Goal: Task Accomplishment & Management: Use online tool/utility

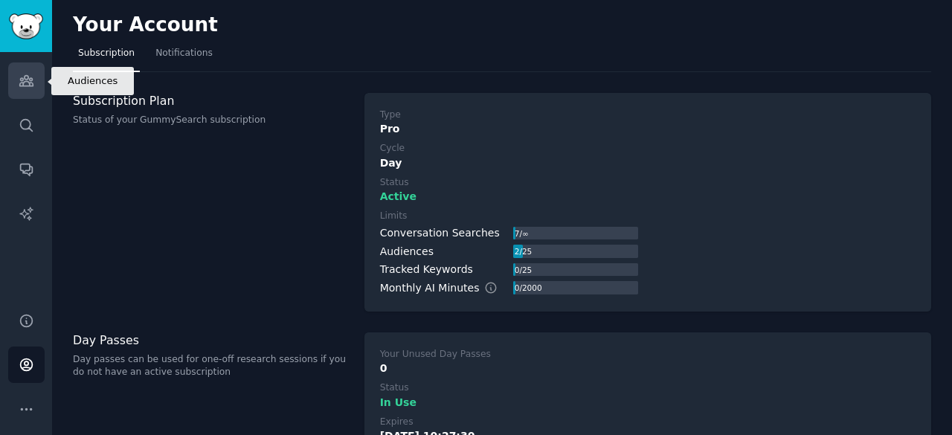
click at [22, 80] on icon "Sidebar" at bounding box center [25, 81] width 13 height 10
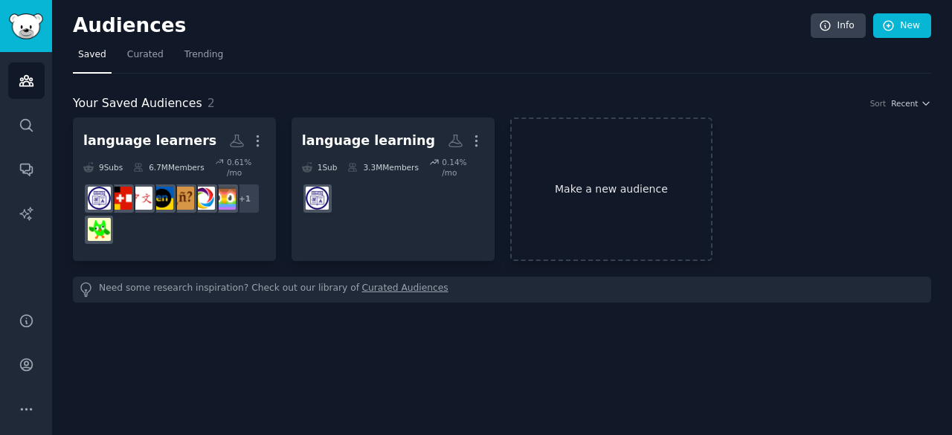
click at [622, 173] on link "Make a new audience" at bounding box center [611, 189] width 203 height 144
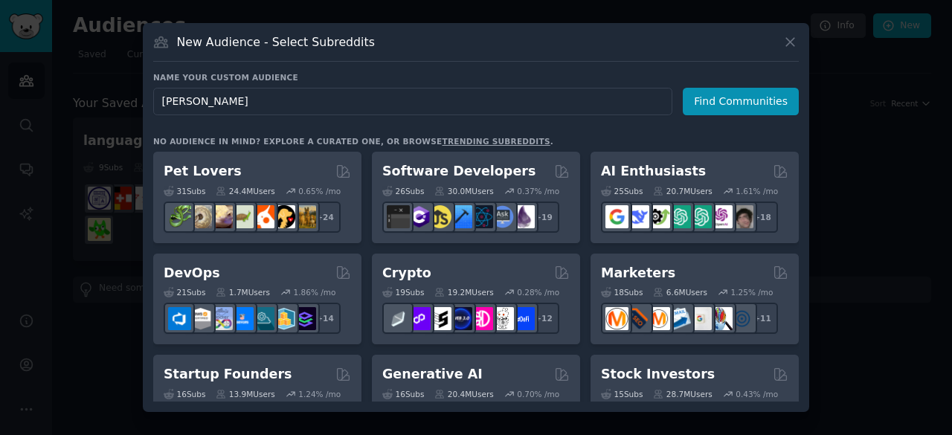
click at [178, 106] on input "Ali yar" at bounding box center [412, 102] width 519 height 28
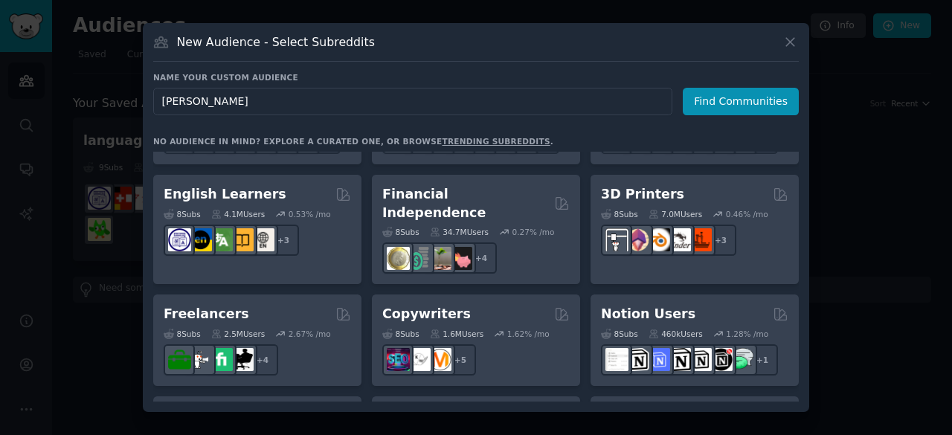
scroll to position [343, 0]
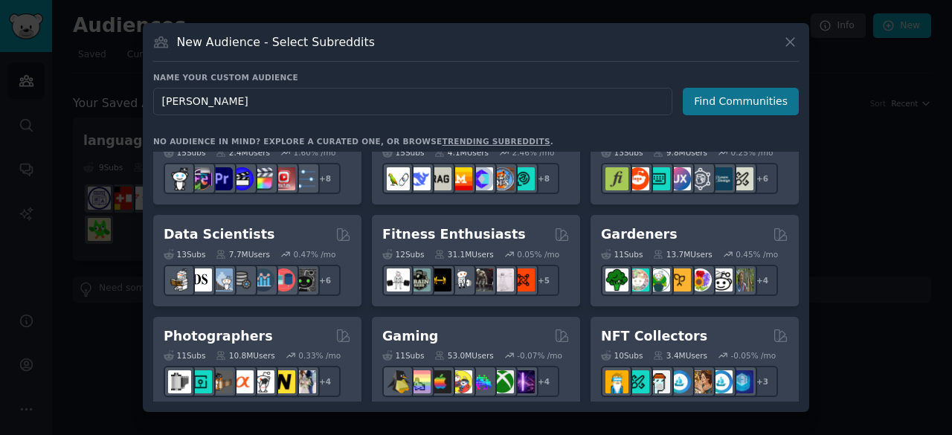
type input "Ali Yar"
click at [727, 98] on button "Find Communities" at bounding box center [741, 102] width 116 height 28
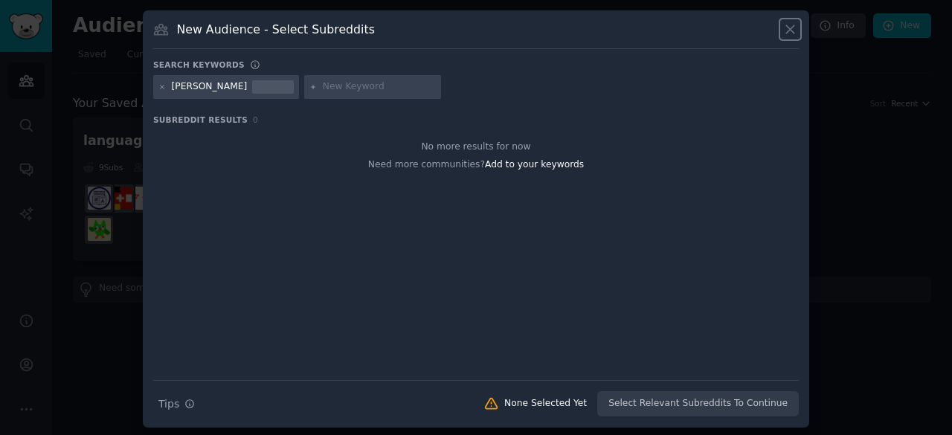
click at [787, 25] on icon at bounding box center [790, 30] width 16 height 16
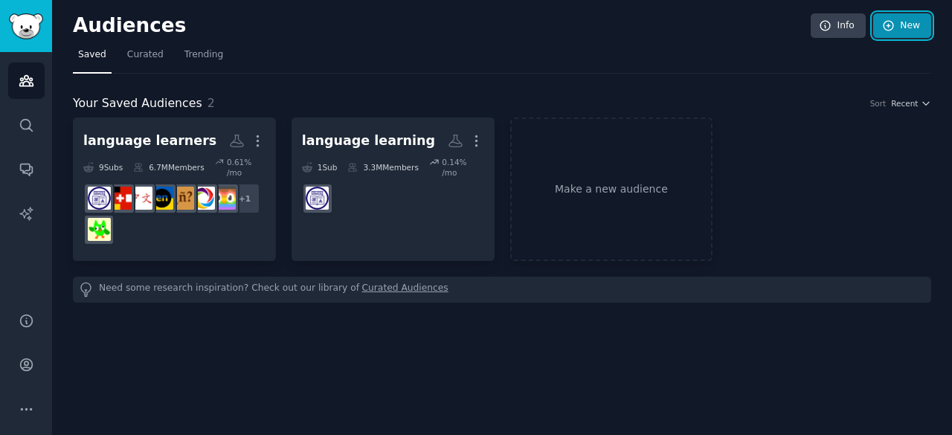
click at [914, 19] on link "New" at bounding box center [902, 25] width 58 height 25
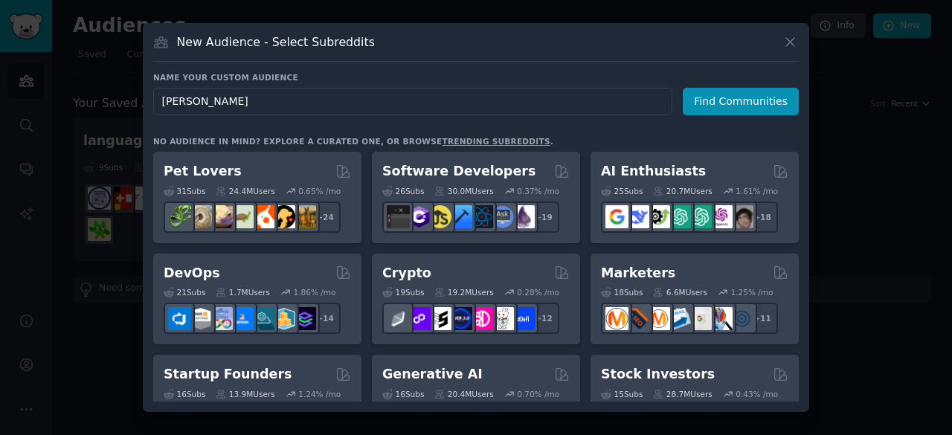
type input "Ali Yar"
click at [788, 46] on icon at bounding box center [790, 42] width 16 height 16
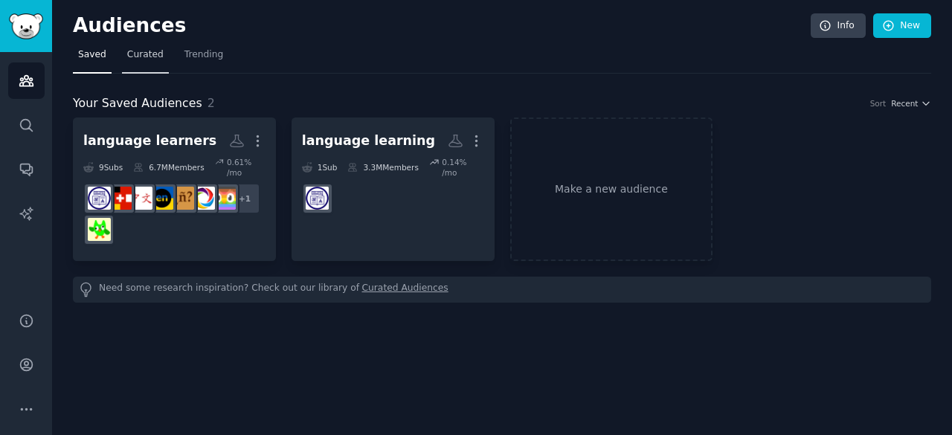
click at [142, 46] on link "Curated" at bounding box center [145, 58] width 47 height 30
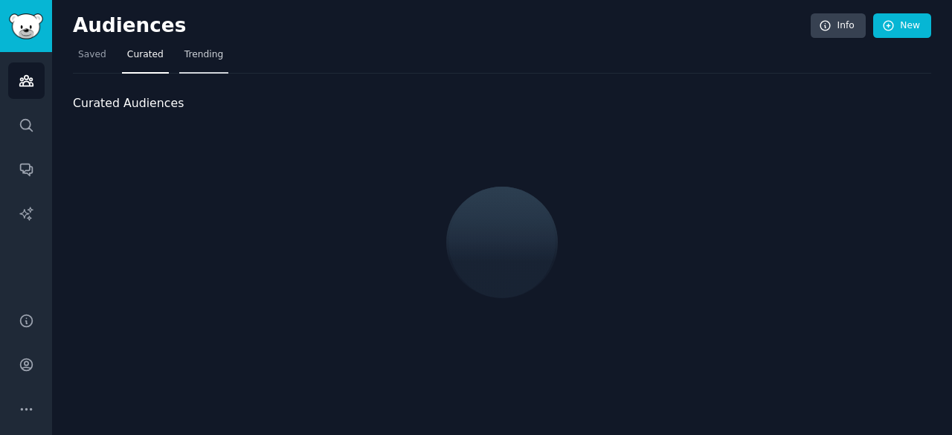
click at [192, 53] on span "Trending" at bounding box center [203, 54] width 39 height 13
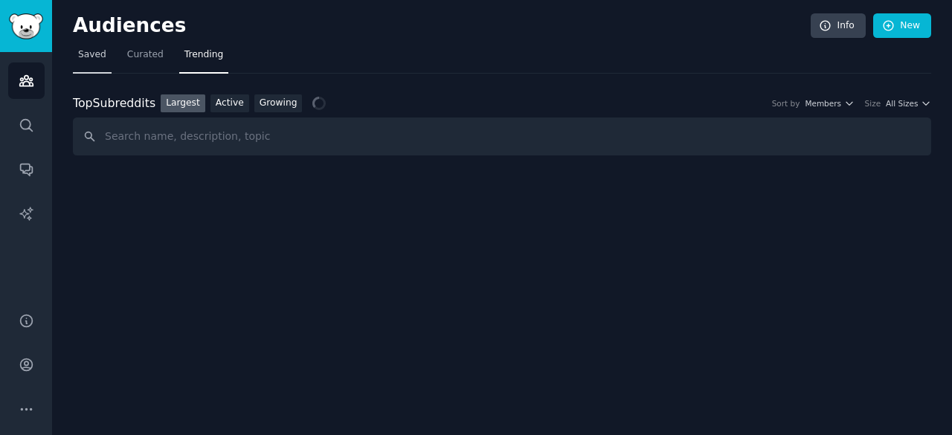
click at [87, 53] on span "Saved" at bounding box center [92, 54] width 28 height 13
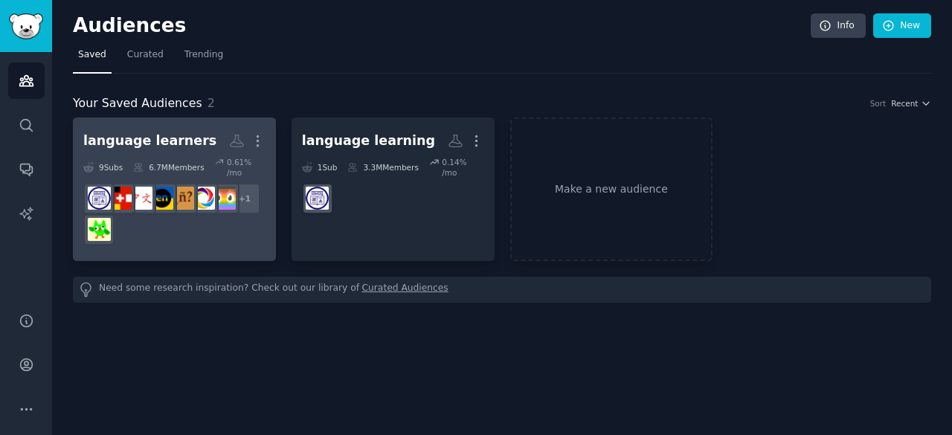
click at [174, 225] on div "+ 1" at bounding box center [174, 214] width 182 height 62
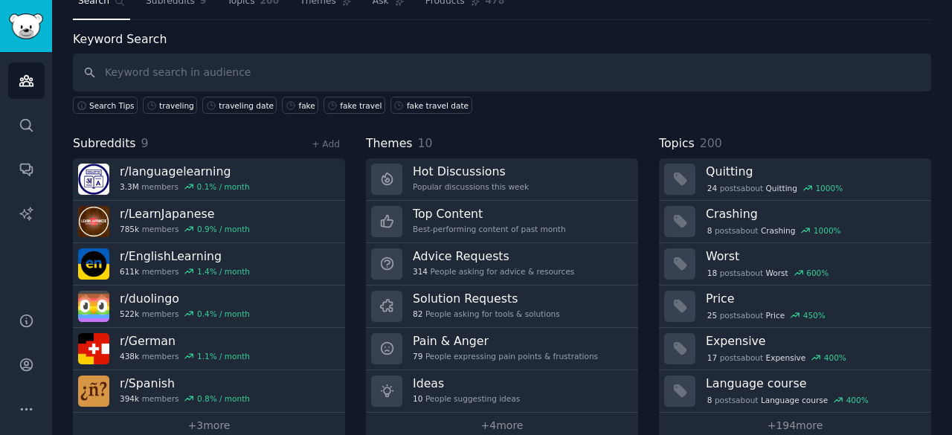
scroll to position [74, 0]
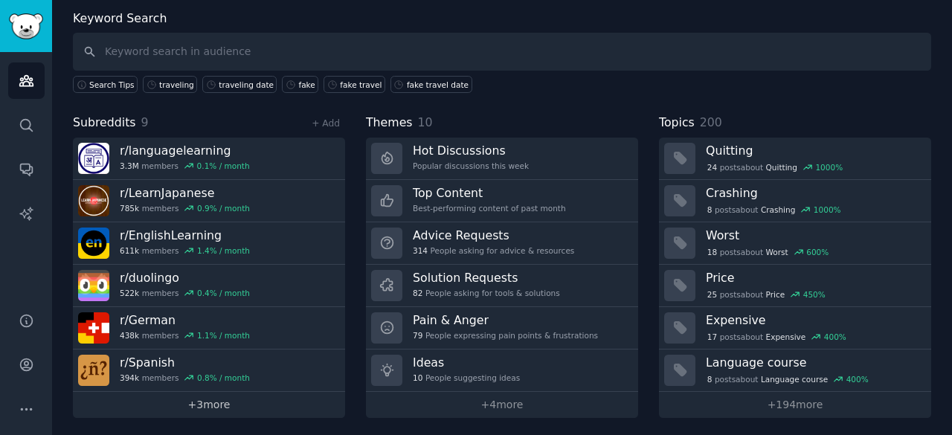
click at [214, 399] on link "+ 3 more" at bounding box center [209, 405] width 272 height 26
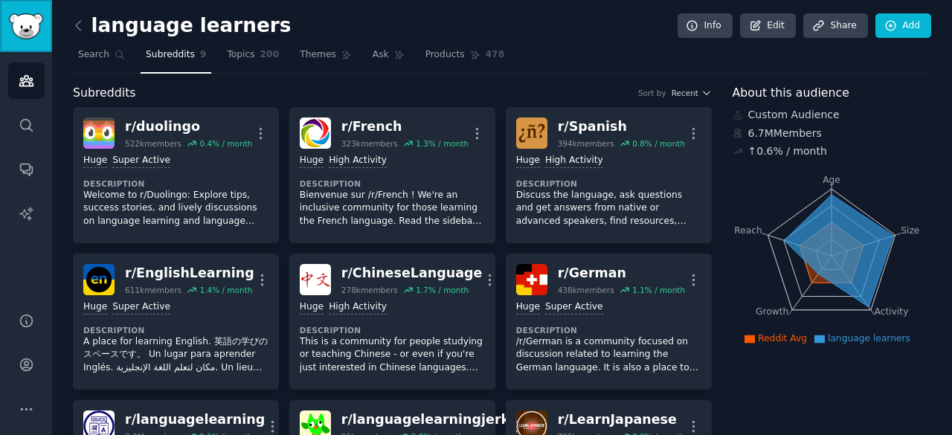
click at [27, 22] on img "Sidebar" at bounding box center [26, 26] width 34 height 26
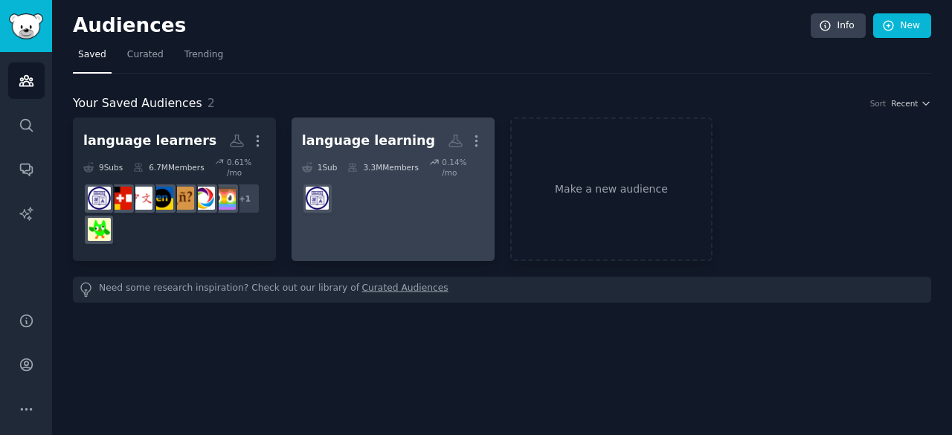
click at [378, 199] on dd at bounding box center [393, 199] width 182 height 42
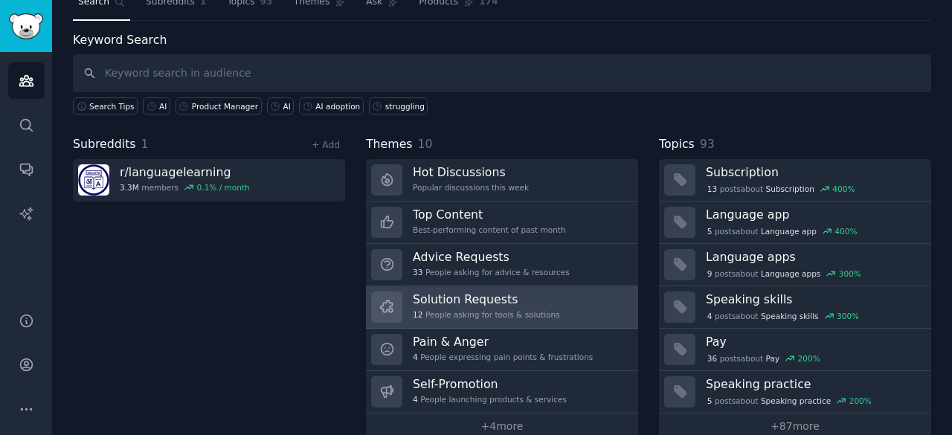
scroll to position [74, 0]
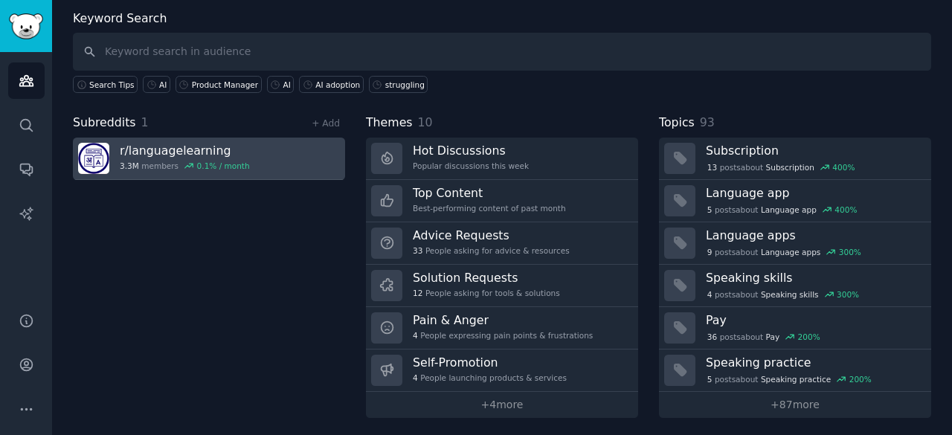
click at [152, 158] on div "r/ languagelearning 3.3M members 0.1 % / month" at bounding box center [185, 158] width 130 height 31
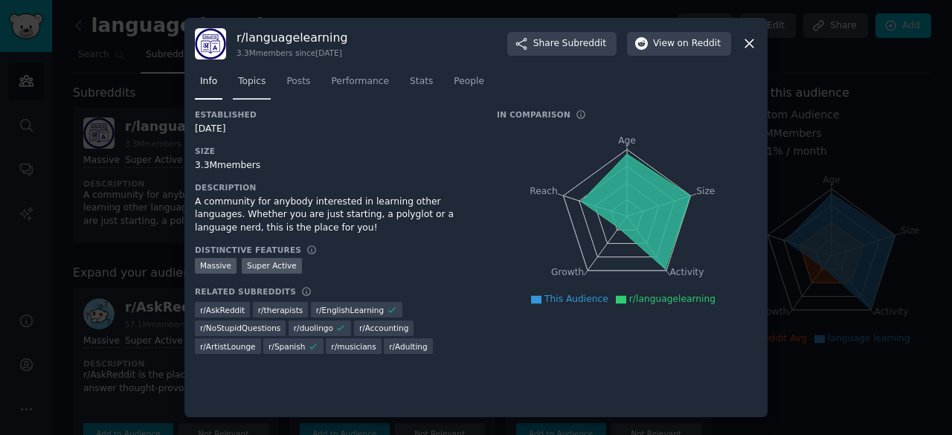
click at [247, 75] on span "Topics" at bounding box center [252, 81] width 28 height 13
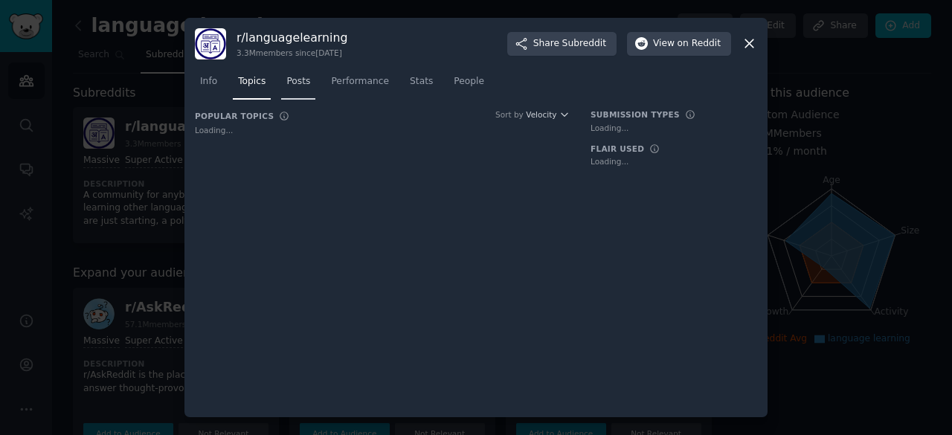
click at [299, 79] on span "Posts" at bounding box center [298, 81] width 24 height 13
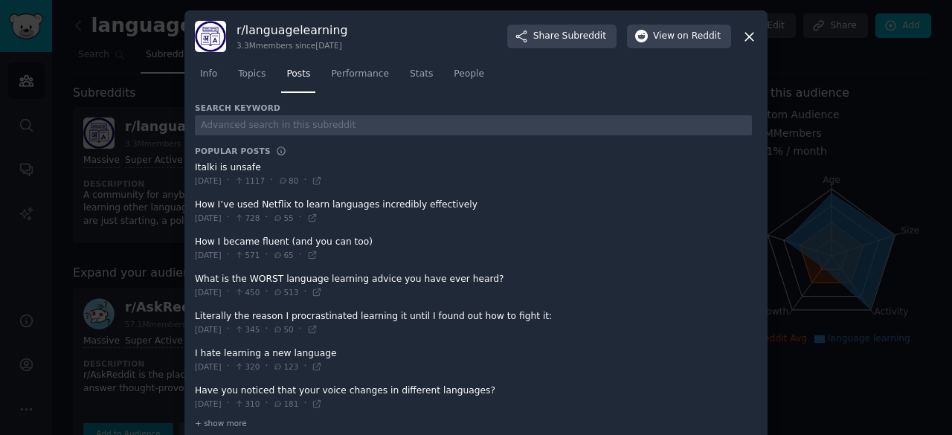
click at [747, 36] on icon at bounding box center [749, 37] width 8 height 8
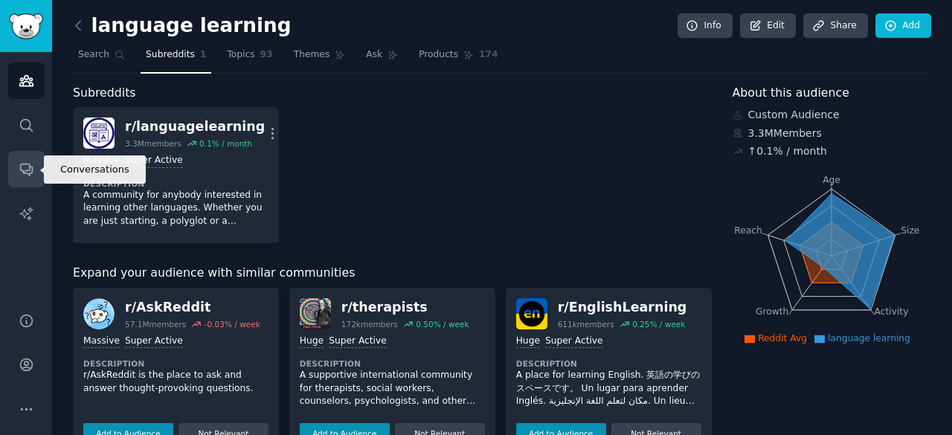
click at [22, 172] on icon "Sidebar" at bounding box center [26, 170] width 12 height 12
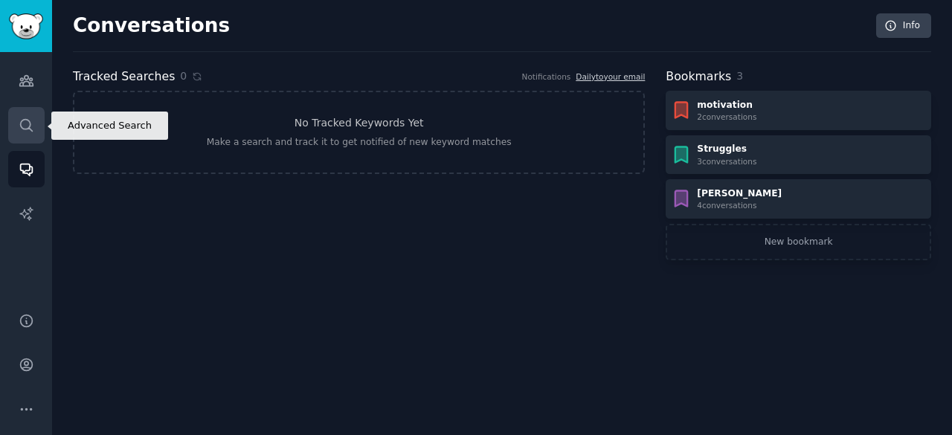
click at [29, 120] on icon "Sidebar" at bounding box center [27, 125] width 16 height 16
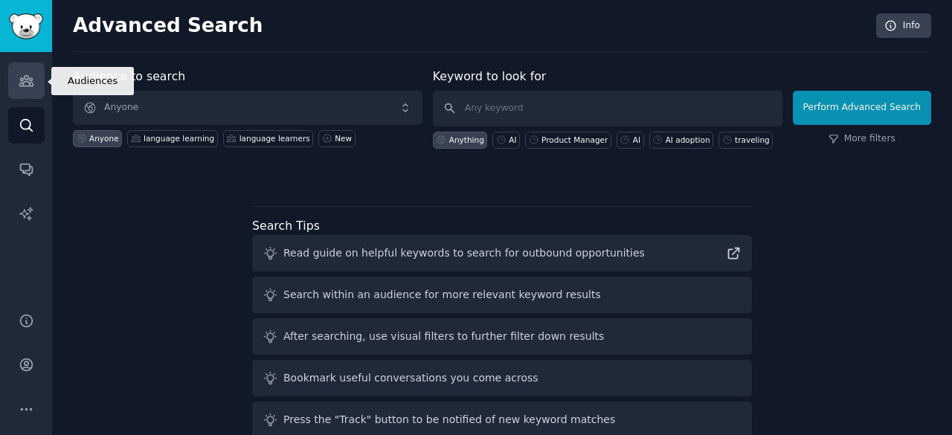
click at [31, 78] on icon "Sidebar" at bounding box center [25, 81] width 13 height 10
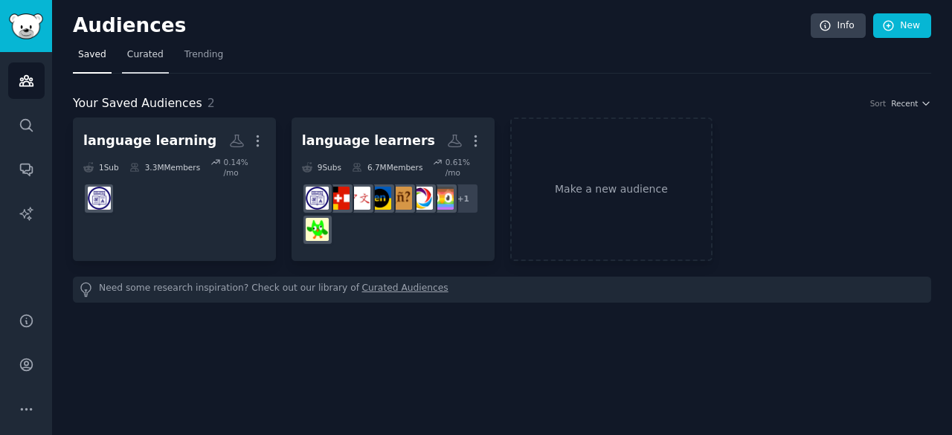
click at [130, 51] on span "Curated" at bounding box center [145, 54] width 36 height 13
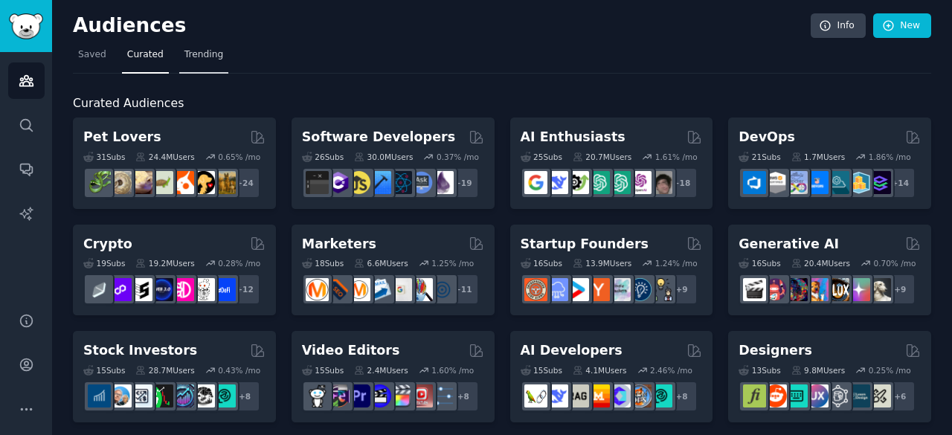
click at [199, 49] on span "Trending" at bounding box center [203, 54] width 39 height 13
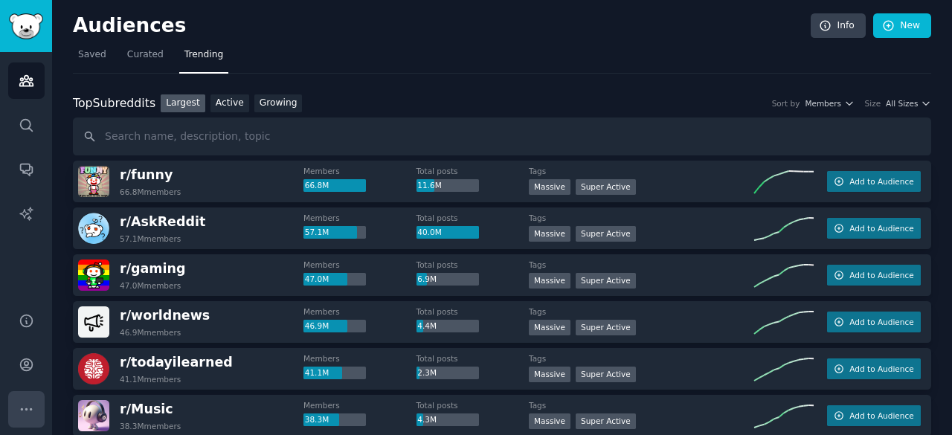
click at [25, 402] on icon "Sidebar" at bounding box center [27, 410] width 16 height 16
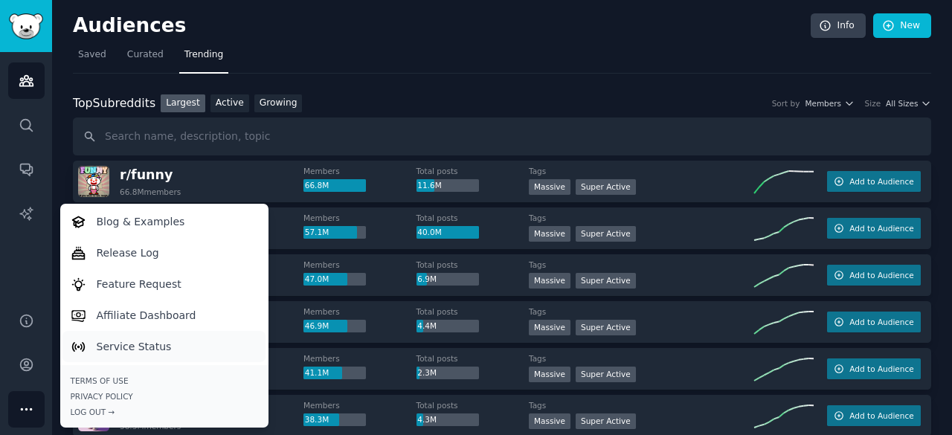
click at [128, 341] on p "Service Status" at bounding box center [134, 347] width 75 height 16
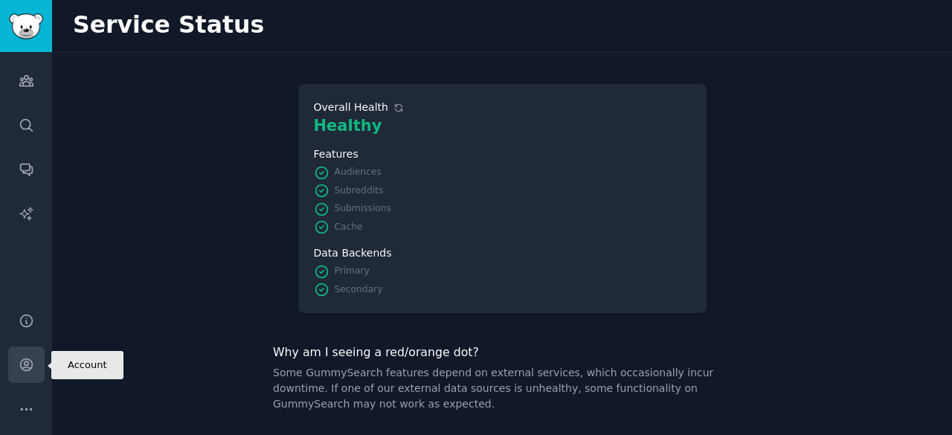
click at [36, 360] on link "Account" at bounding box center [26, 364] width 36 height 36
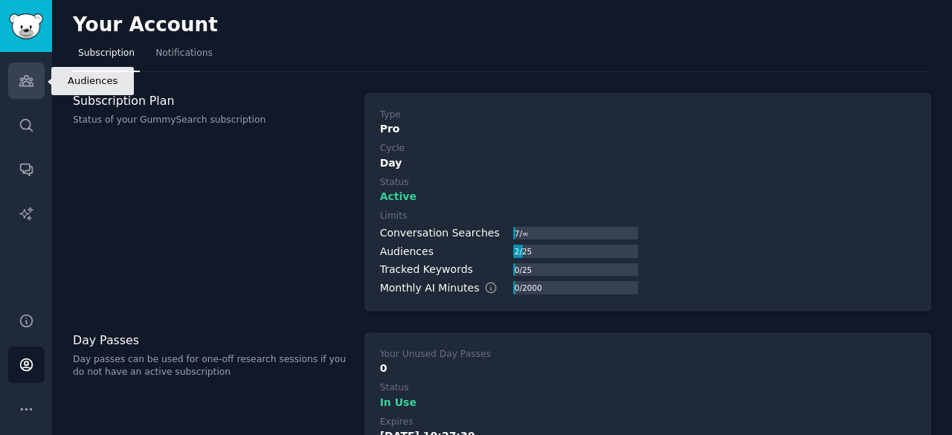
click at [19, 73] on icon "Sidebar" at bounding box center [27, 81] width 16 height 16
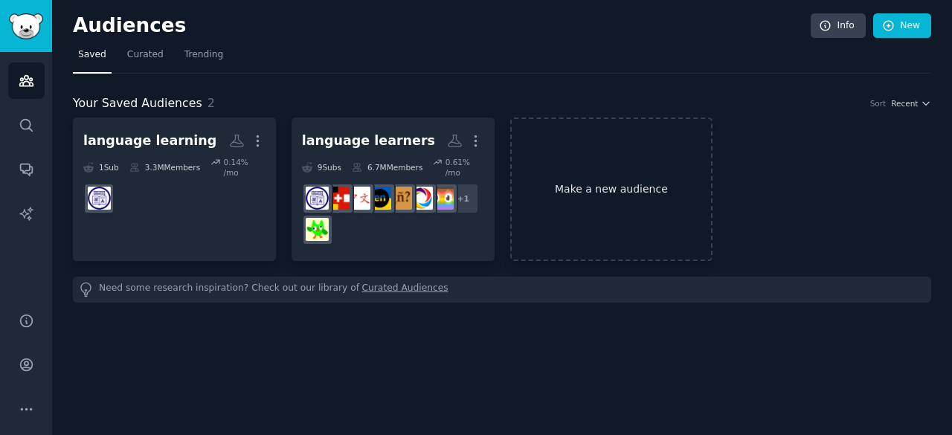
click at [605, 185] on link "Make a new audience" at bounding box center [611, 189] width 203 height 144
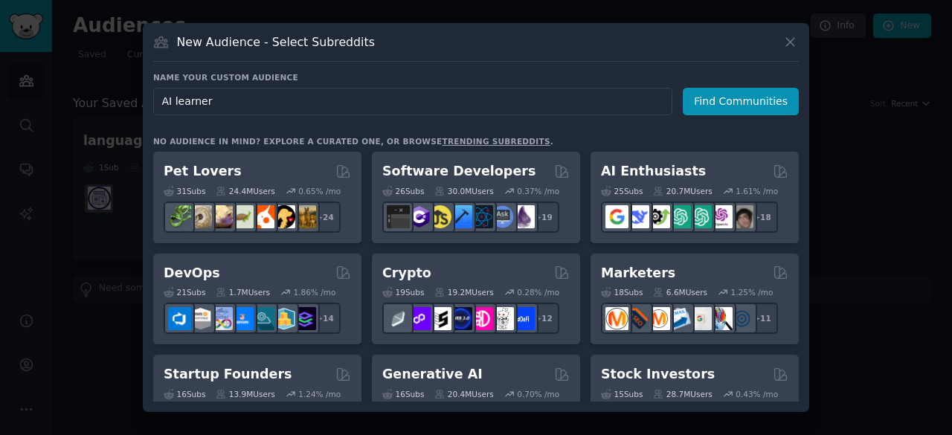
type input "AI learners"
click button "Find Communities" at bounding box center [741, 102] width 116 height 28
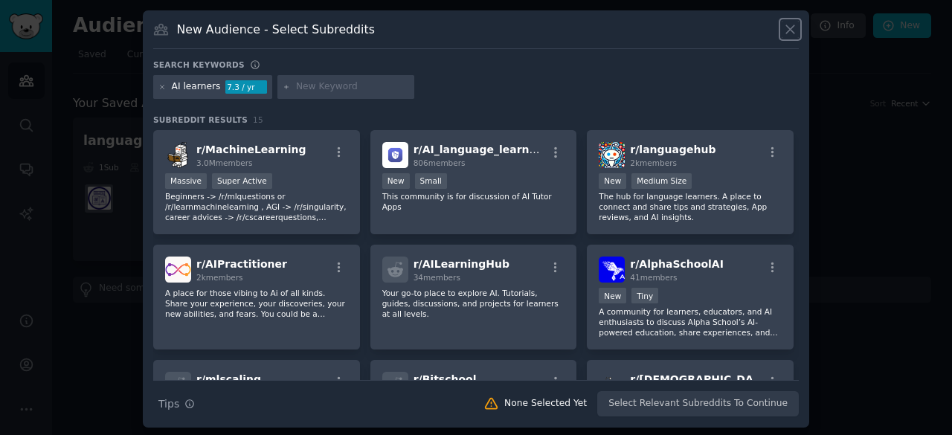
click at [786, 29] on icon at bounding box center [790, 30] width 16 height 16
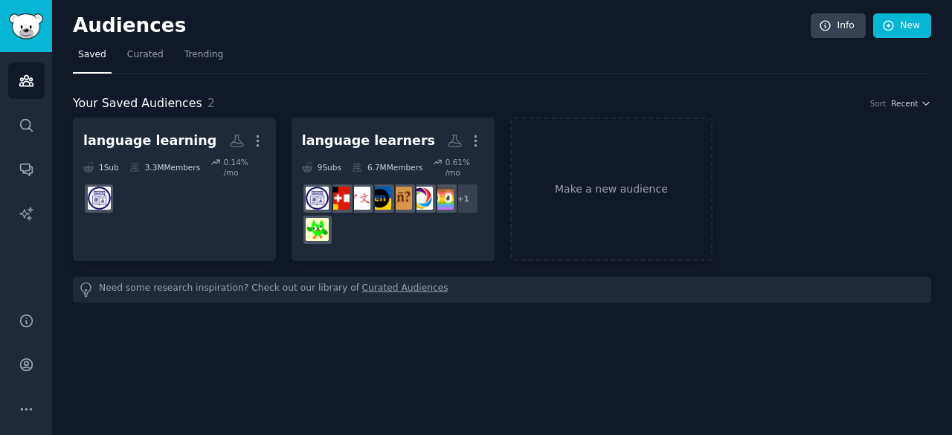
click at [839, 137] on div "language learning Custom Audience More 1 Sub 3.3M Members 0.14 % /mo language l…" at bounding box center [502, 189] width 858 height 144
